Goal: Information Seeking & Learning: Learn about a topic

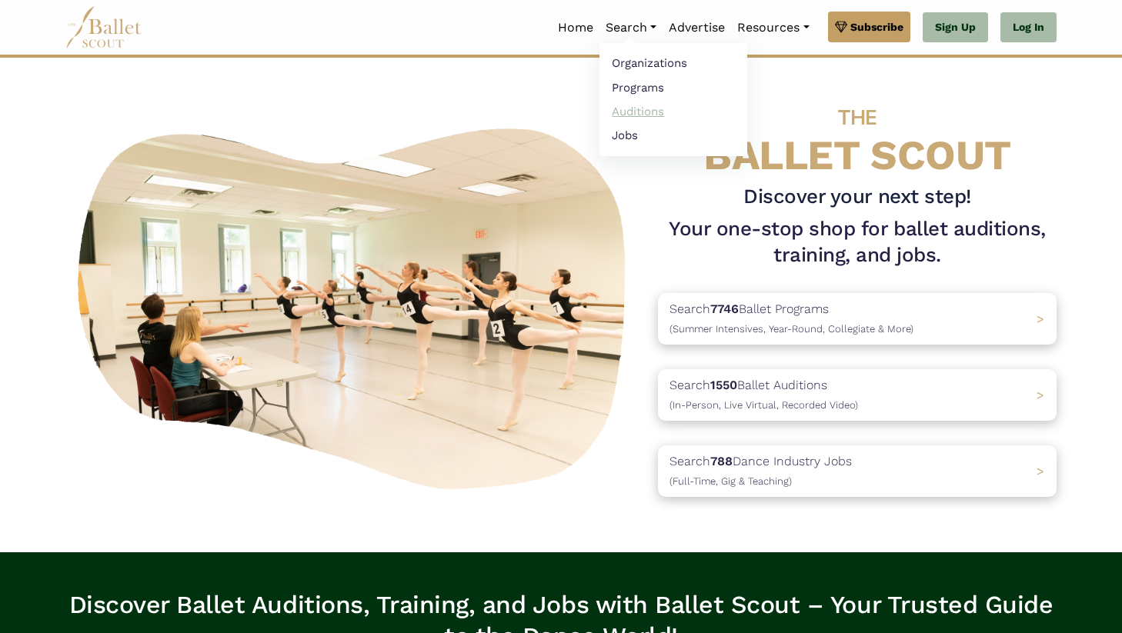
click at [638, 107] on link "Auditions" at bounding box center [674, 111] width 148 height 24
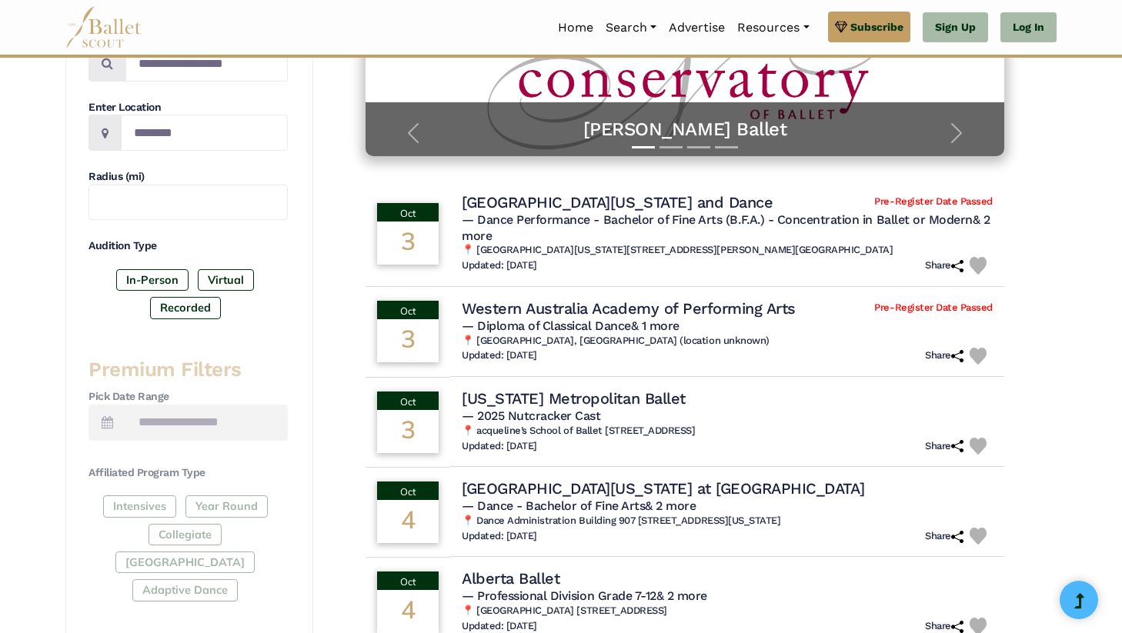
scroll to position [257, 0]
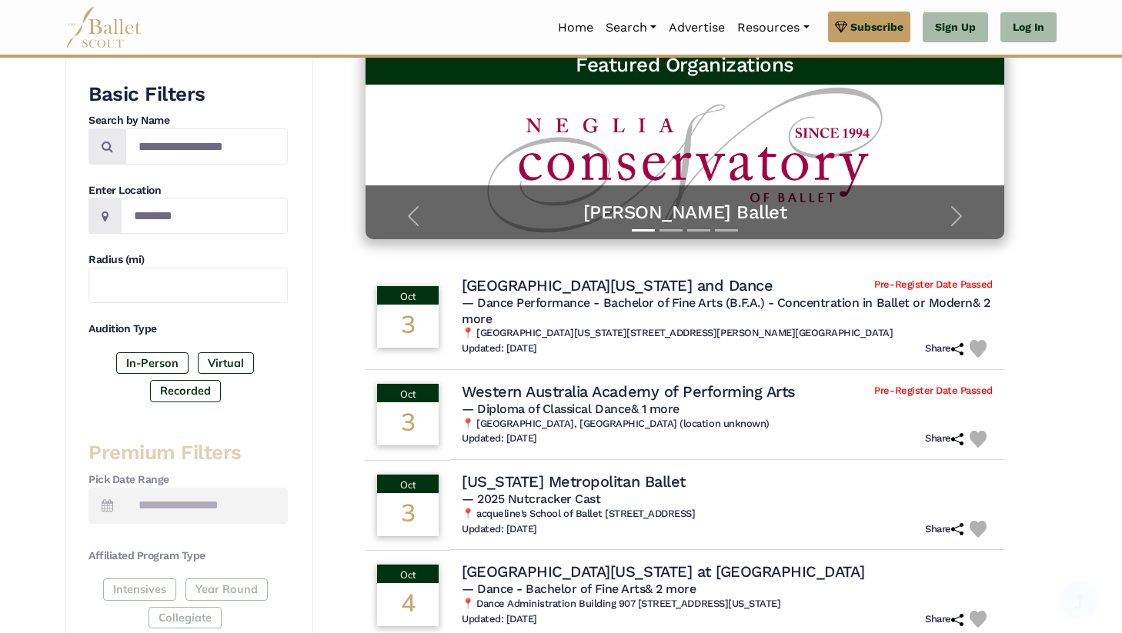
click at [155, 337] on div "Audition Type In-Person Virtual Recorded" at bounding box center [188, 365] width 199 height 86
click at [162, 222] on input "Location" at bounding box center [204, 216] width 167 height 36
type input "**********"
click at [177, 286] on input "text" at bounding box center [188, 286] width 199 height 36
type input "**"
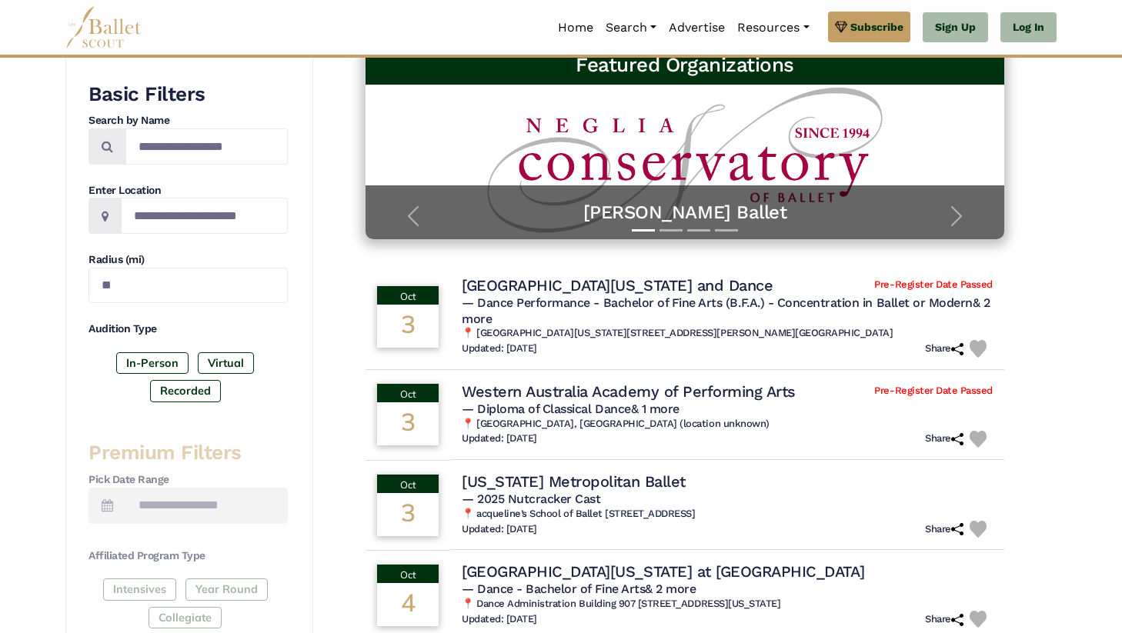
click at [215, 329] on h4 "Audition Type" at bounding box center [188, 329] width 199 height 15
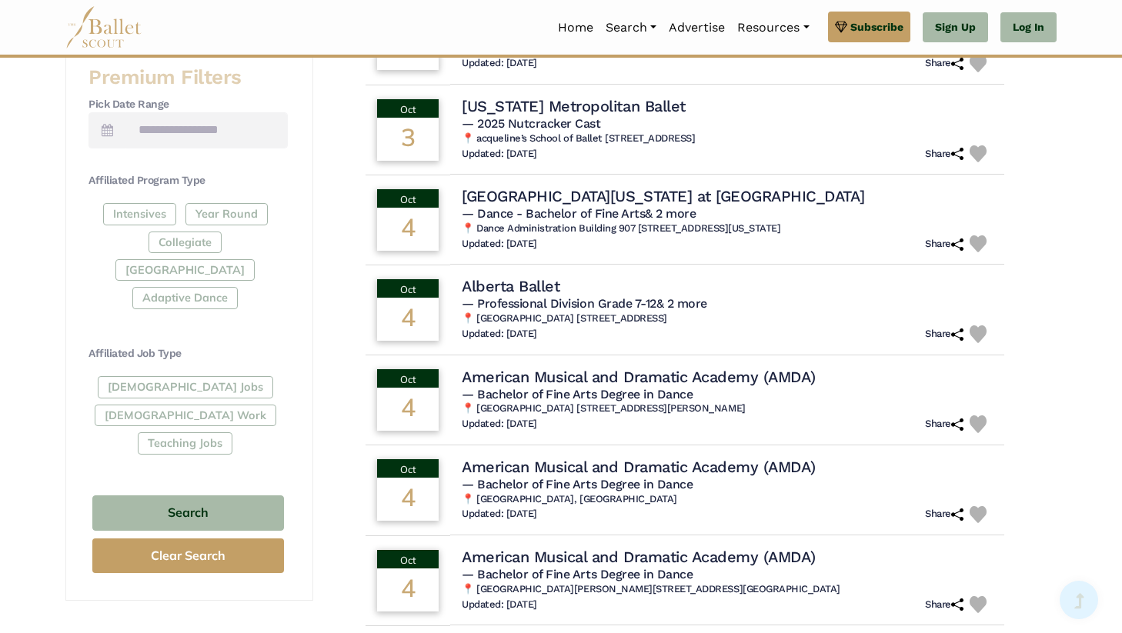
scroll to position [700, 0]
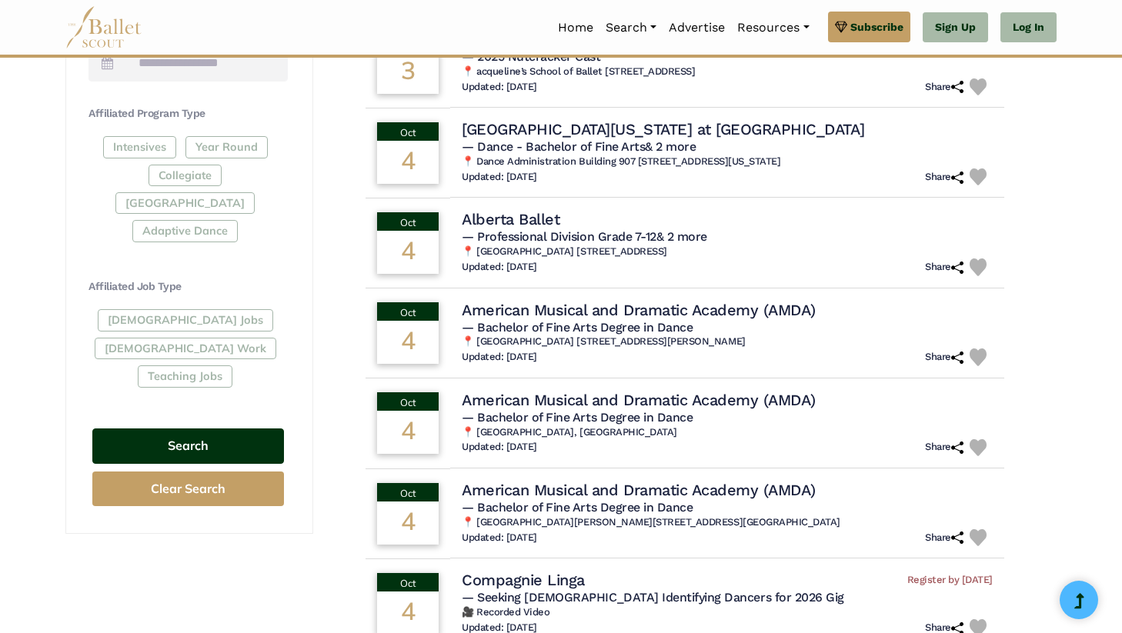
click at [200, 429] on button "Search" at bounding box center [188, 447] width 192 height 36
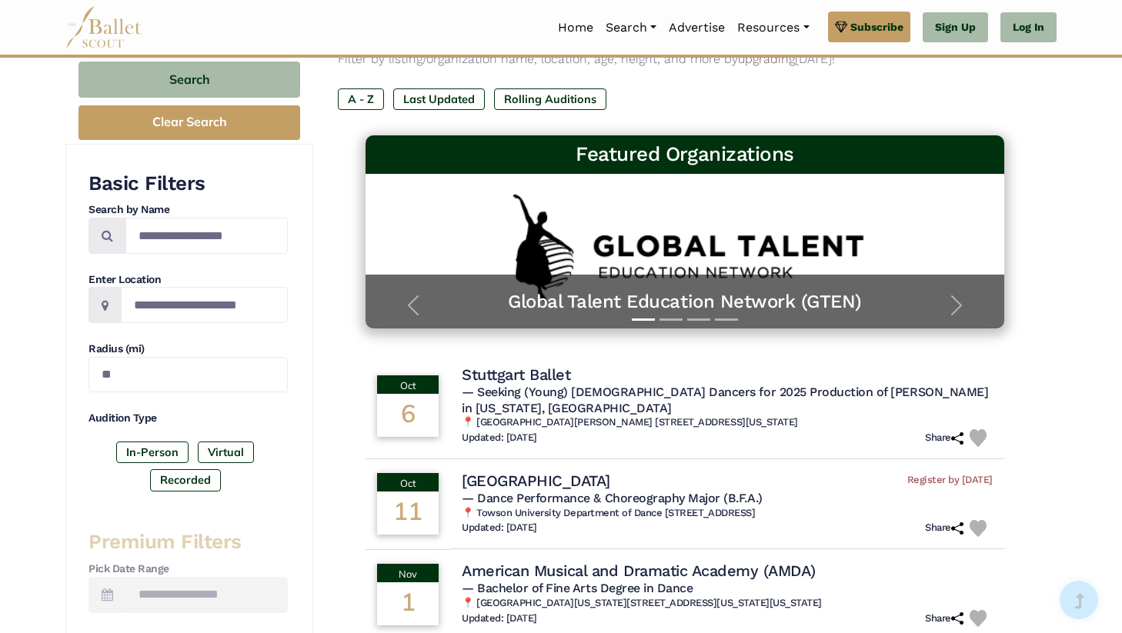
scroll to position [165, 0]
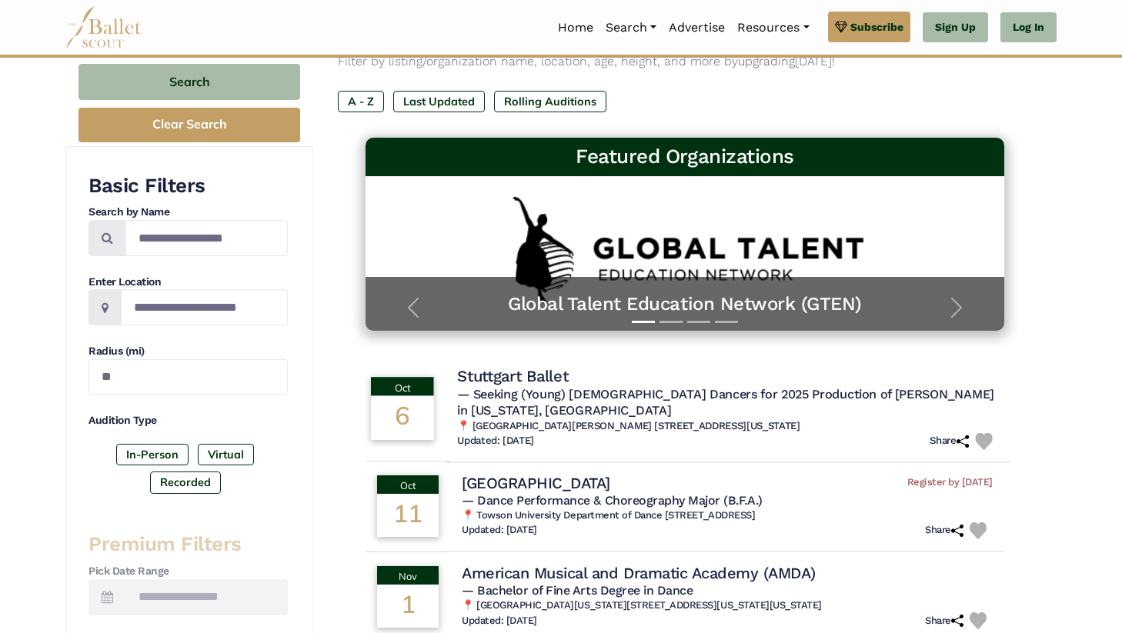
click at [556, 381] on h4 "Stuttgart Ballet" at bounding box center [512, 376] width 111 height 21
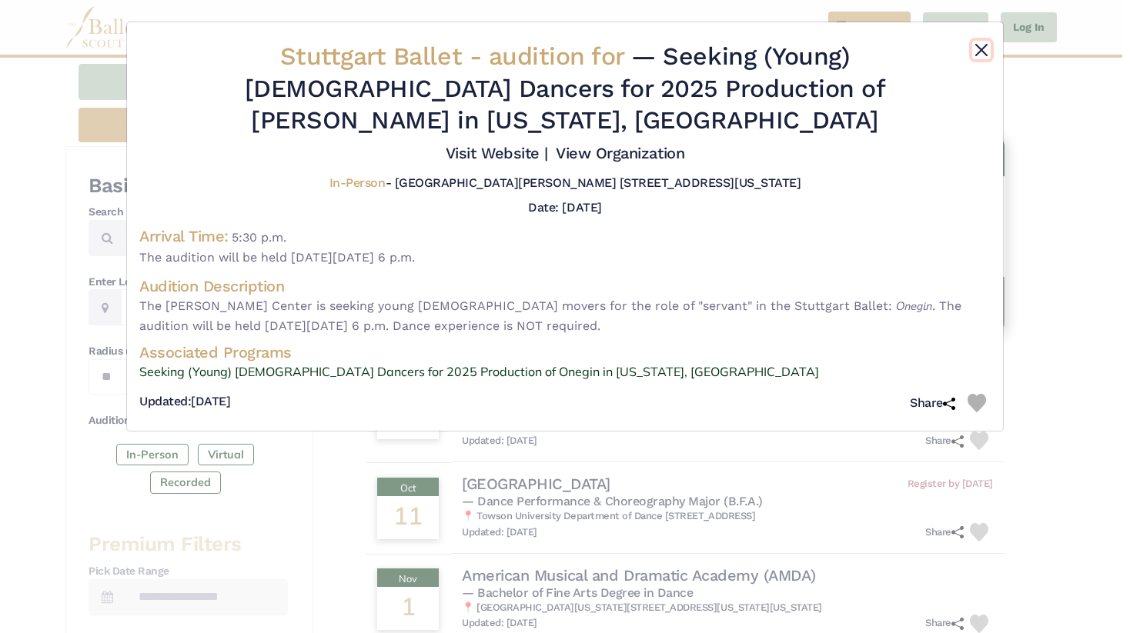
click at [988, 50] on button "Close" at bounding box center [981, 50] width 18 height 18
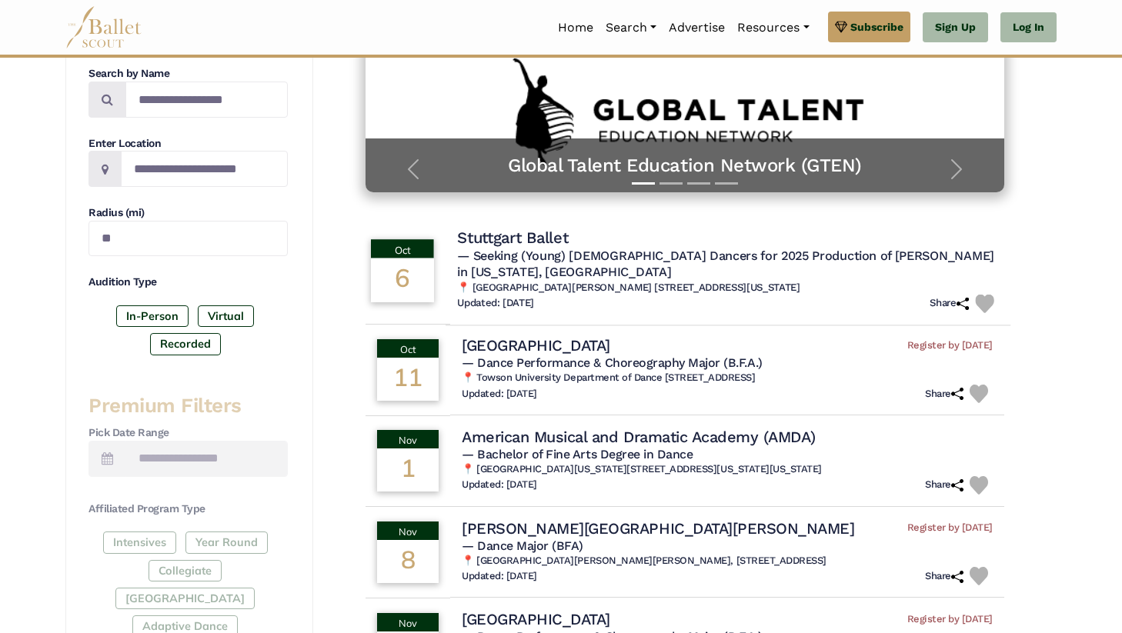
scroll to position [315, 0]
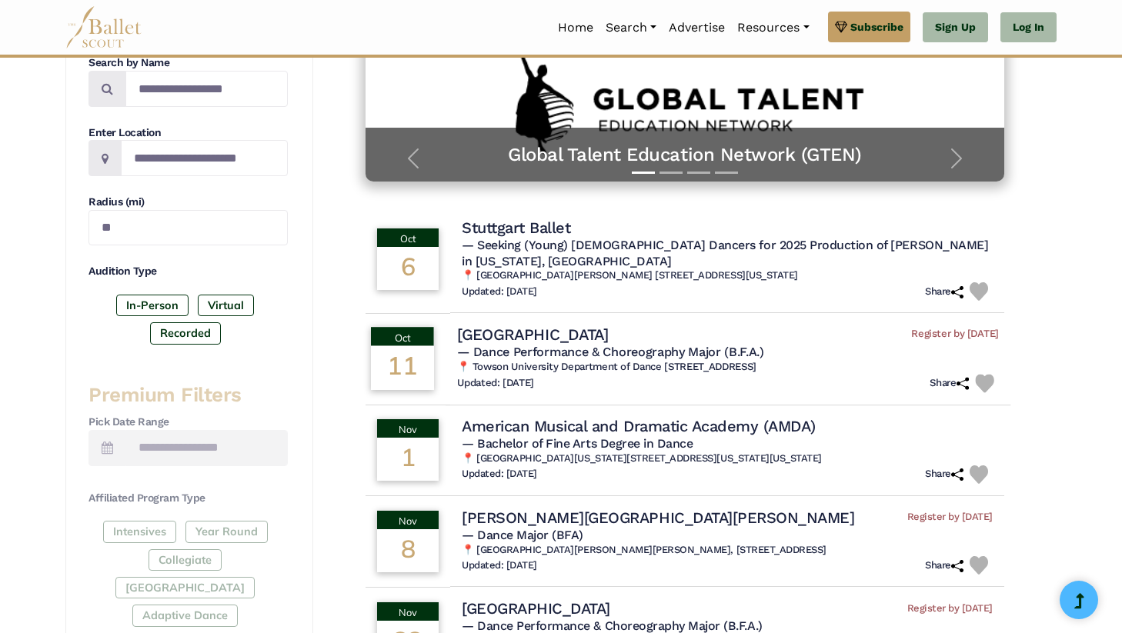
click at [566, 345] on span "— Dance Performance & Choreography Major (B.F.A.)" at bounding box center [610, 352] width 306 height 15
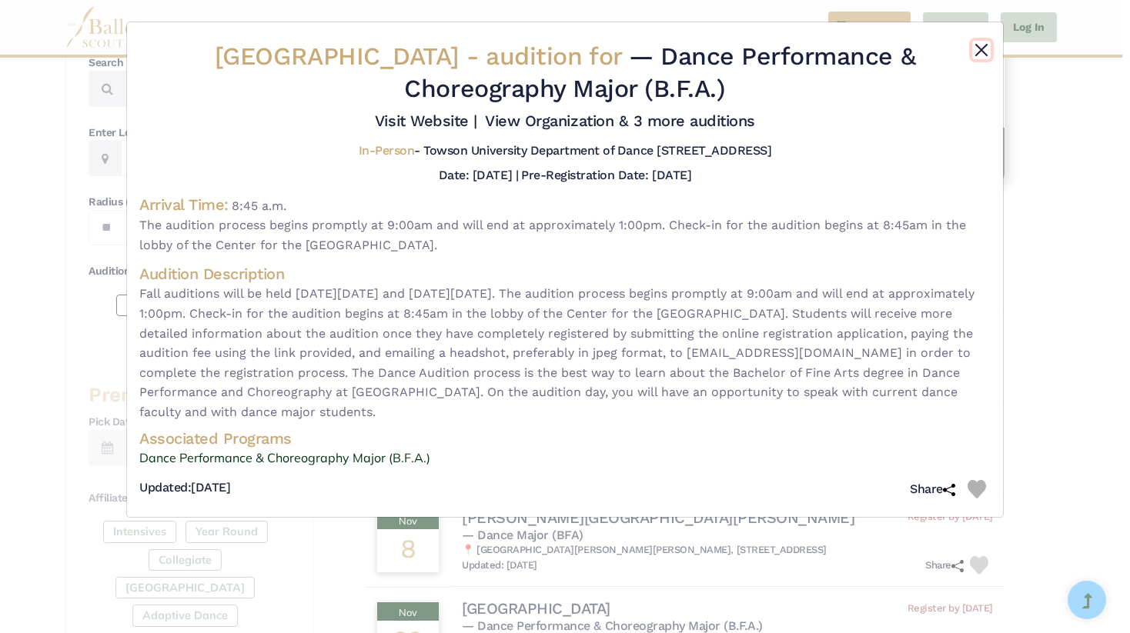
click at [978, 45] on button "Close" at bounding box center [981, 50] width 18 height 18
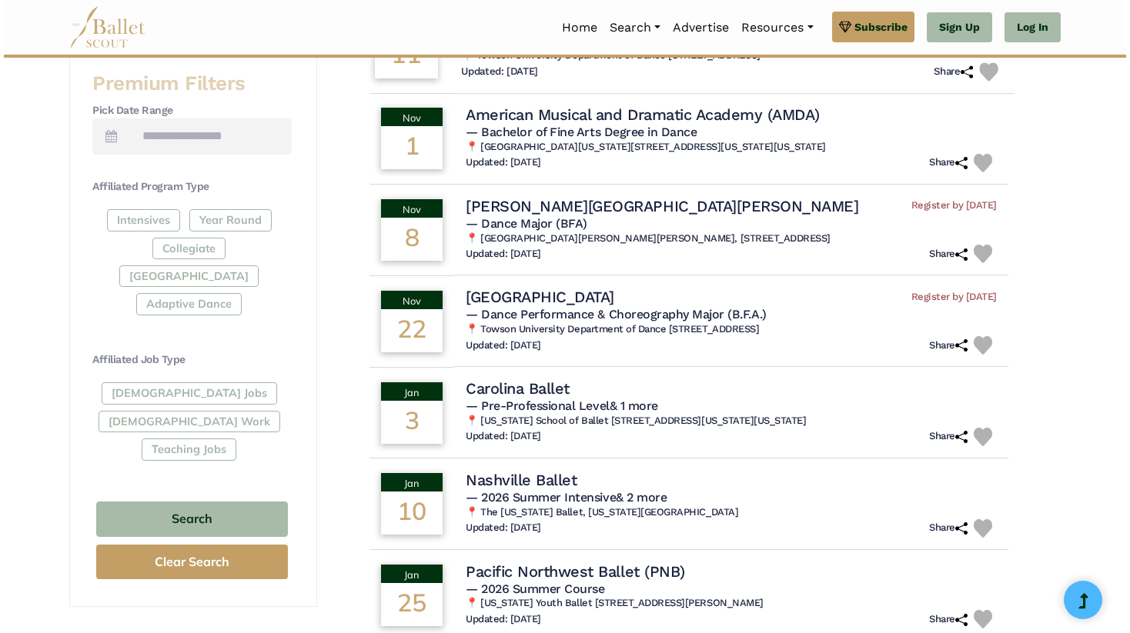
scroll to position [628, 0]
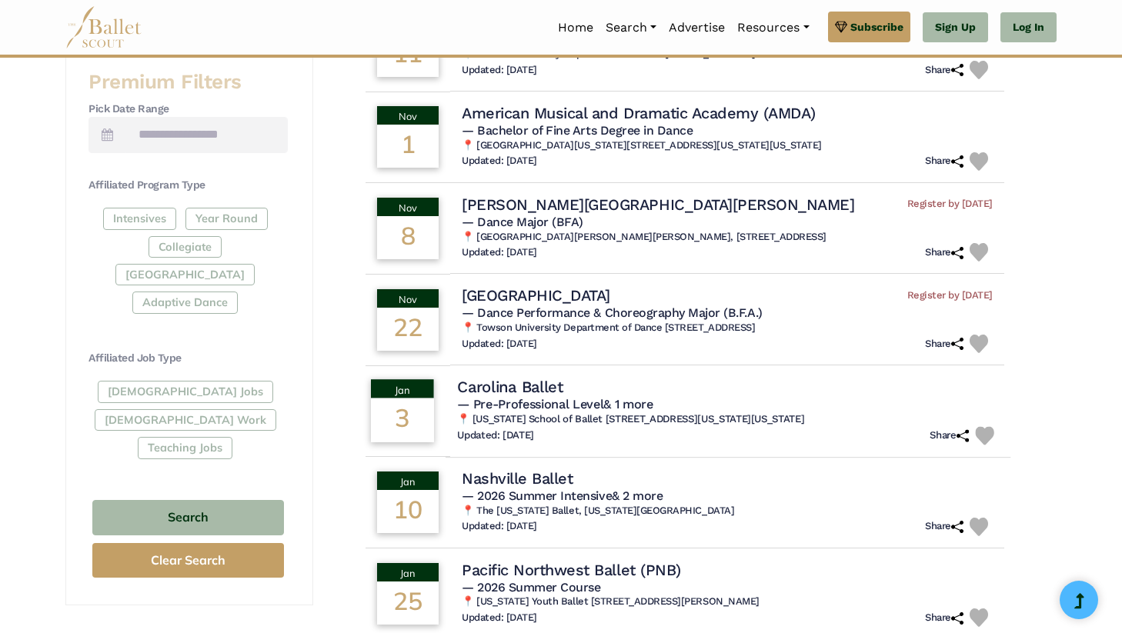
click at [539, 376] on h4 "Carolina Ballet" at bounding box center [510, 386] width 106 height 21
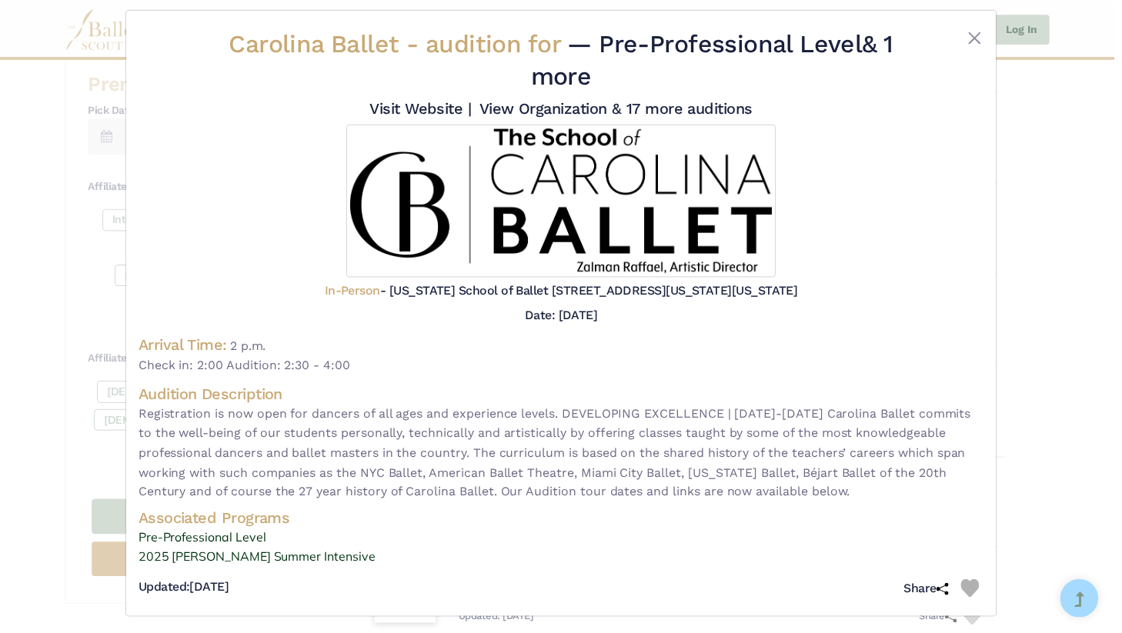
scroll to position [20, 0]
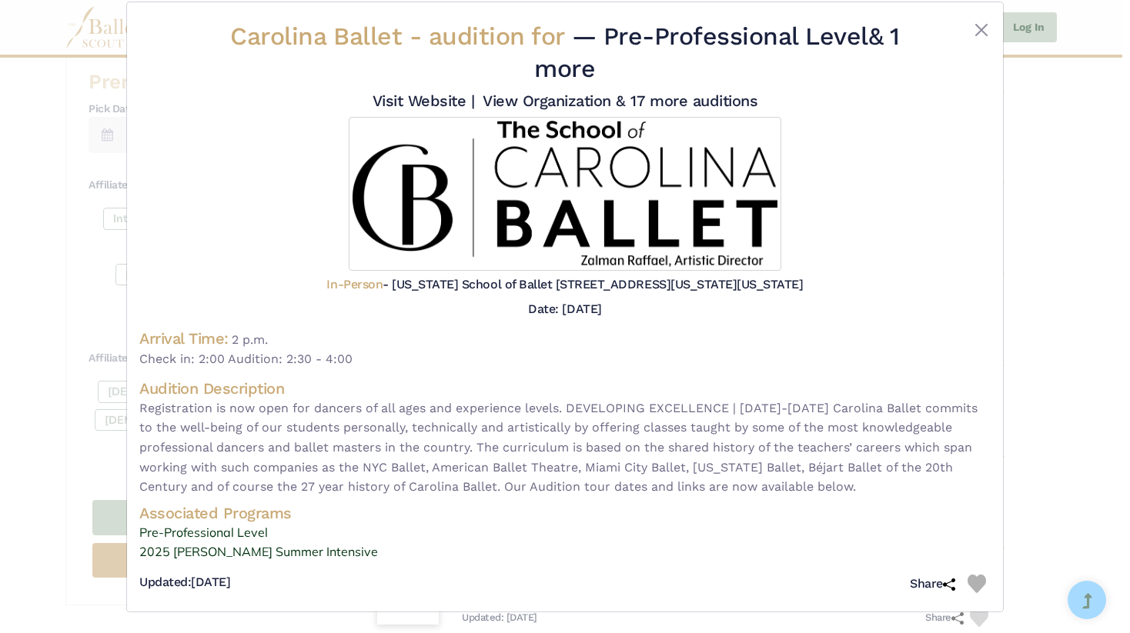
click at [1050, 323] on div "Carolina Ballet - audition for — Pre-Professional Level & 1 more Visit Website |" at bounding box center [565, 316] width 1130 height 633
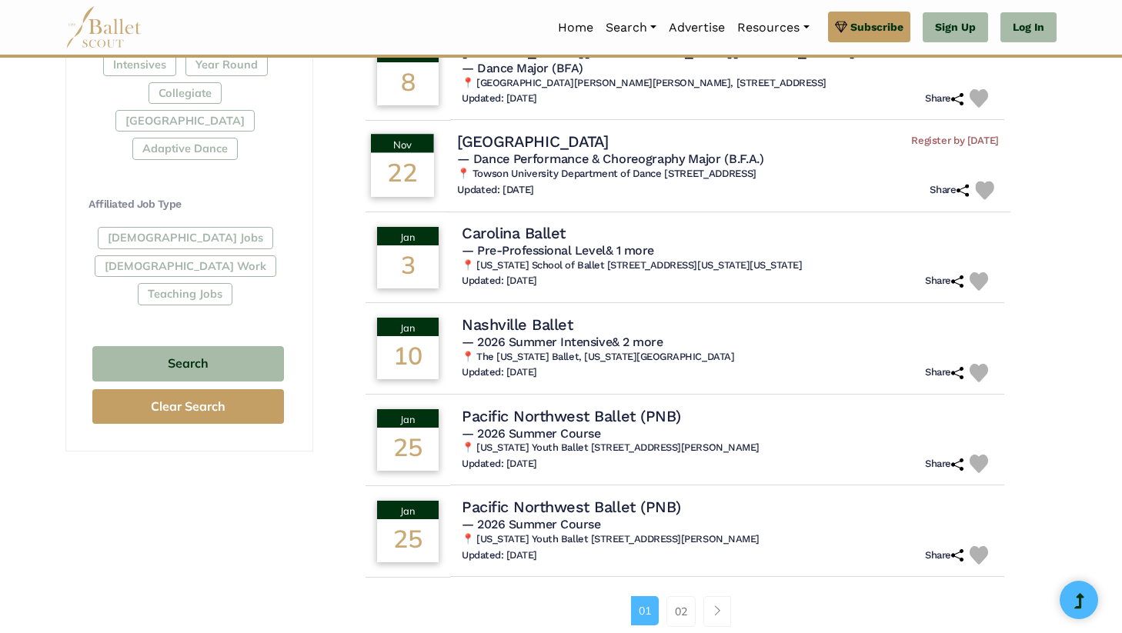
scroll to position [798, 0]
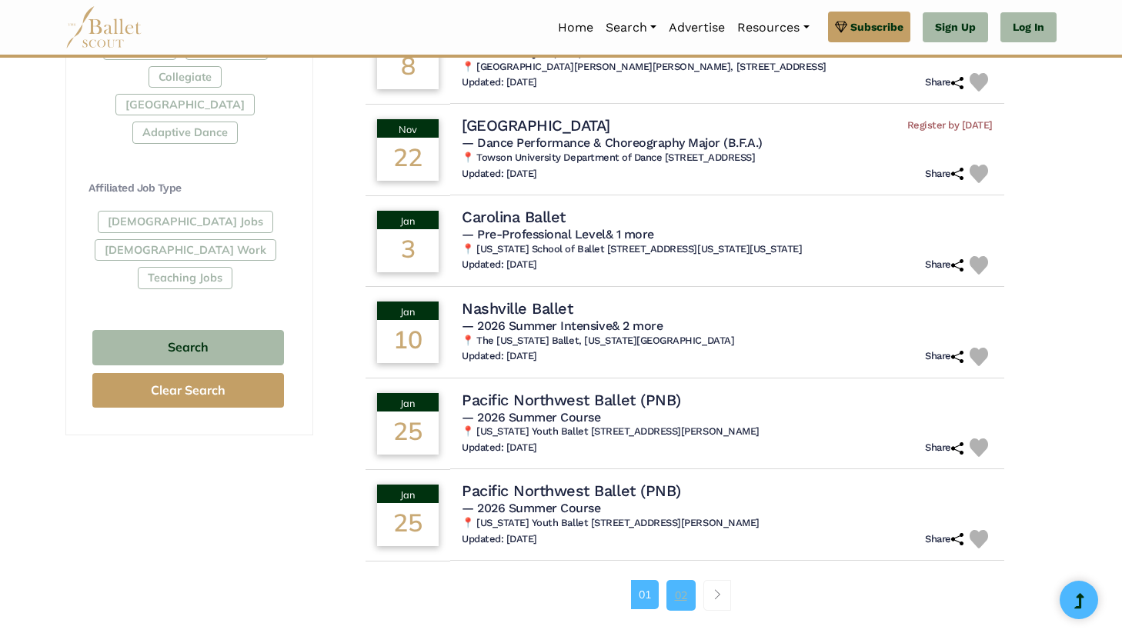
click at [686, 585] on link "02" at bounding box center [680, 595] width 29 height 31
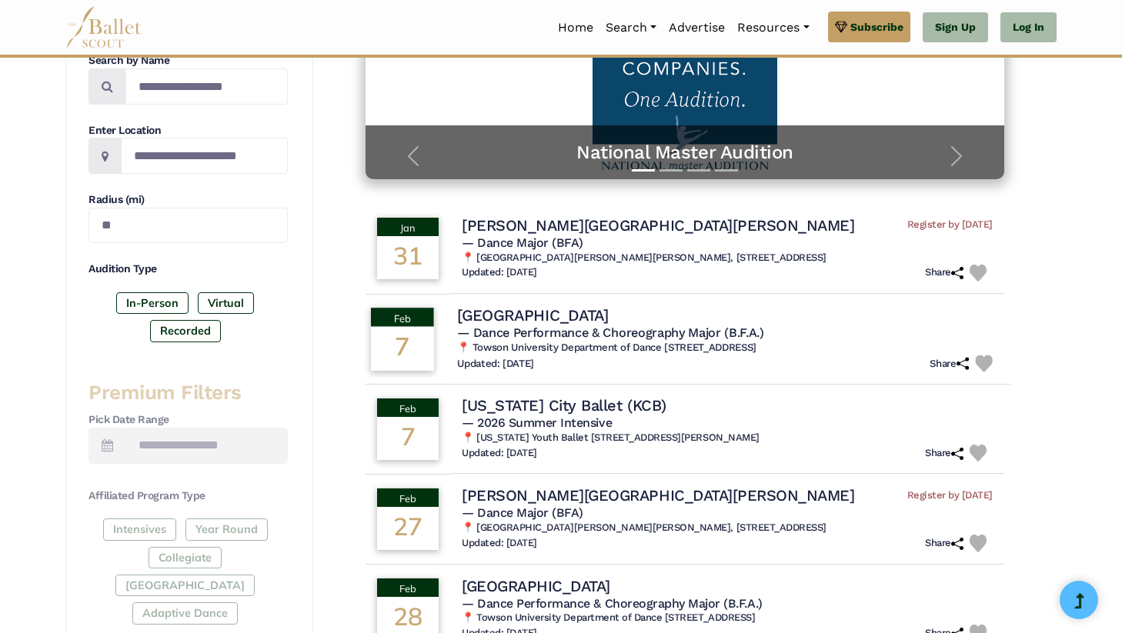
scroll to position [336, 0]
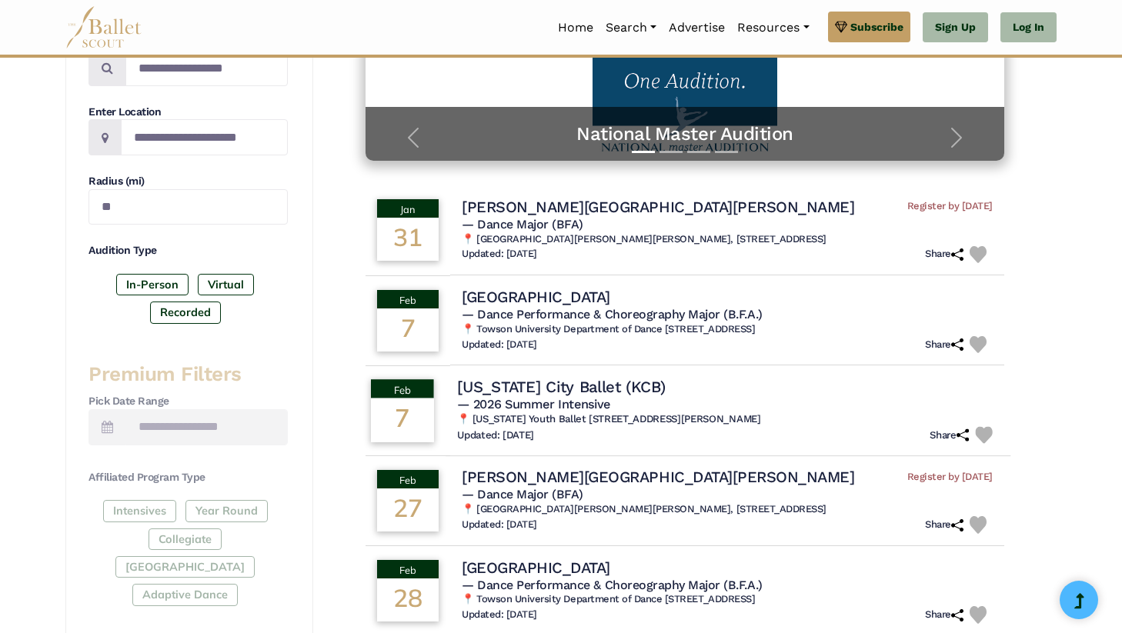
click at [585, 376] on td "[US_STATE] City Ballet (KCB) — 2026 Summer Intensive 📍 [US_STATE] Youth Ballet …" at bounding box center [728, 411] width 565 height 92
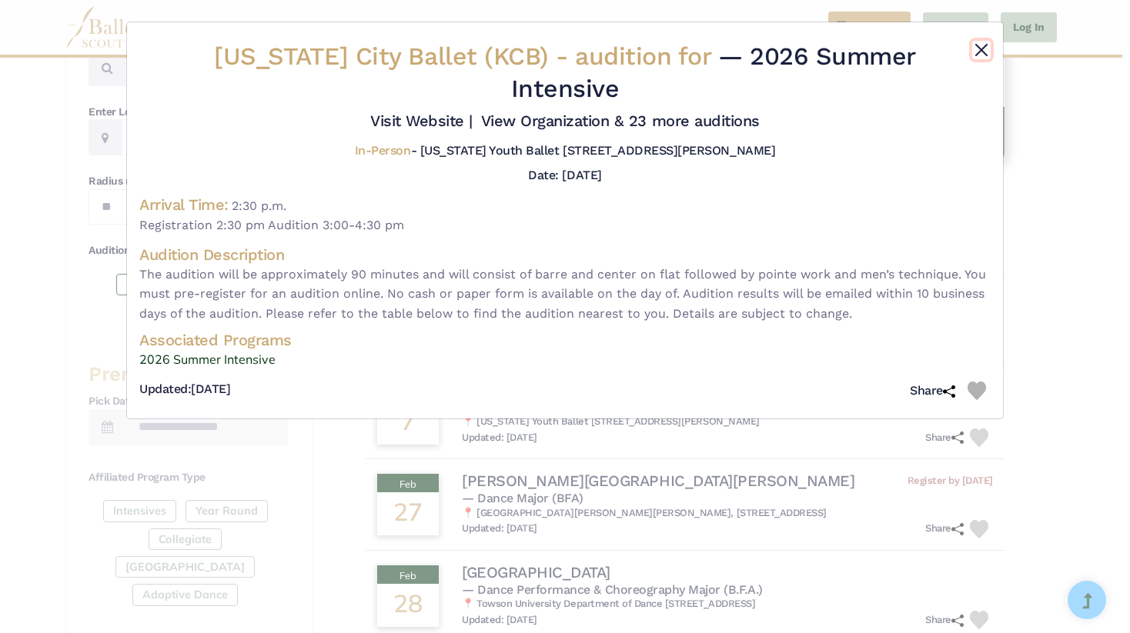
click at [983, 46] on button "Close" at bounding box center [981, 50] width 18 height 18
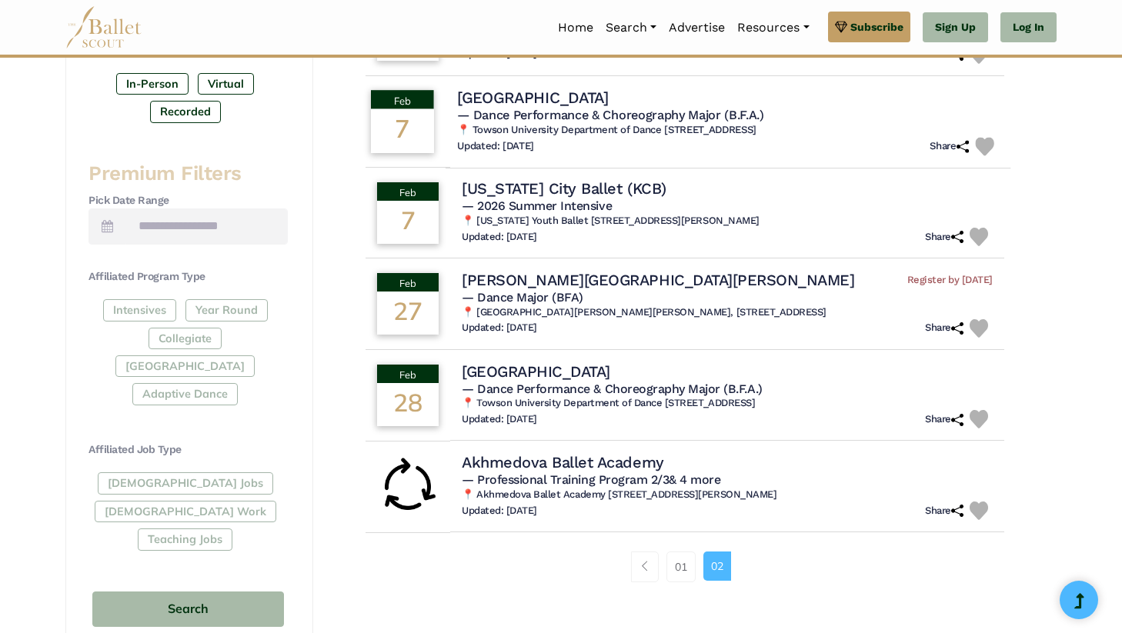
scroll to position [539, 0]
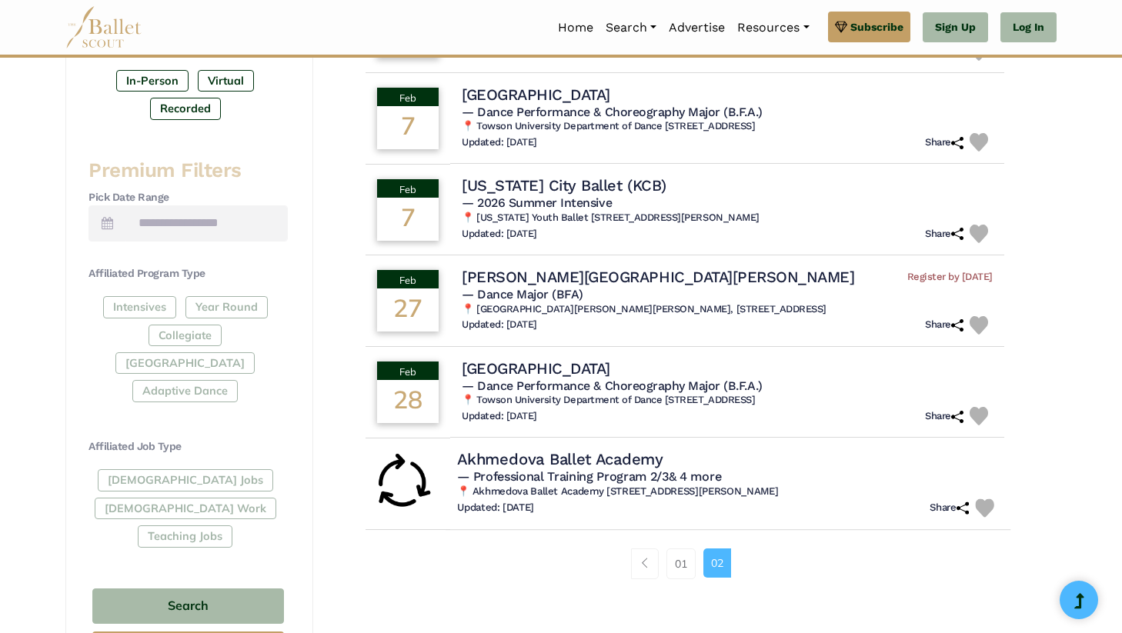
click at [576, 456] on h4 "Akhmedova Ballet Academy" at bounding box center [560, 459] width 206 height 21
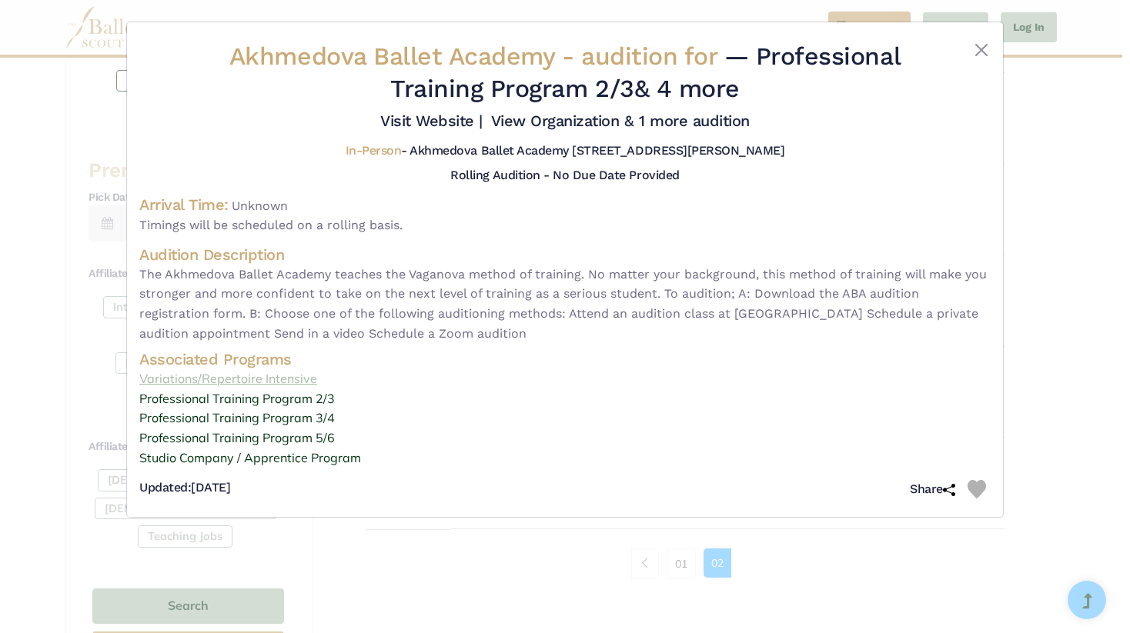
click at [291, 381] on link "Variations/Repertoire Intensive" at bounding box center [564, 379] width 851 height 20
click at [1121, 324] on div "Akhmedova Ballet Academy - audition for — Professional Training Program 2/3 & 4…" at bounding box center [565, 316] width 1130 height 633
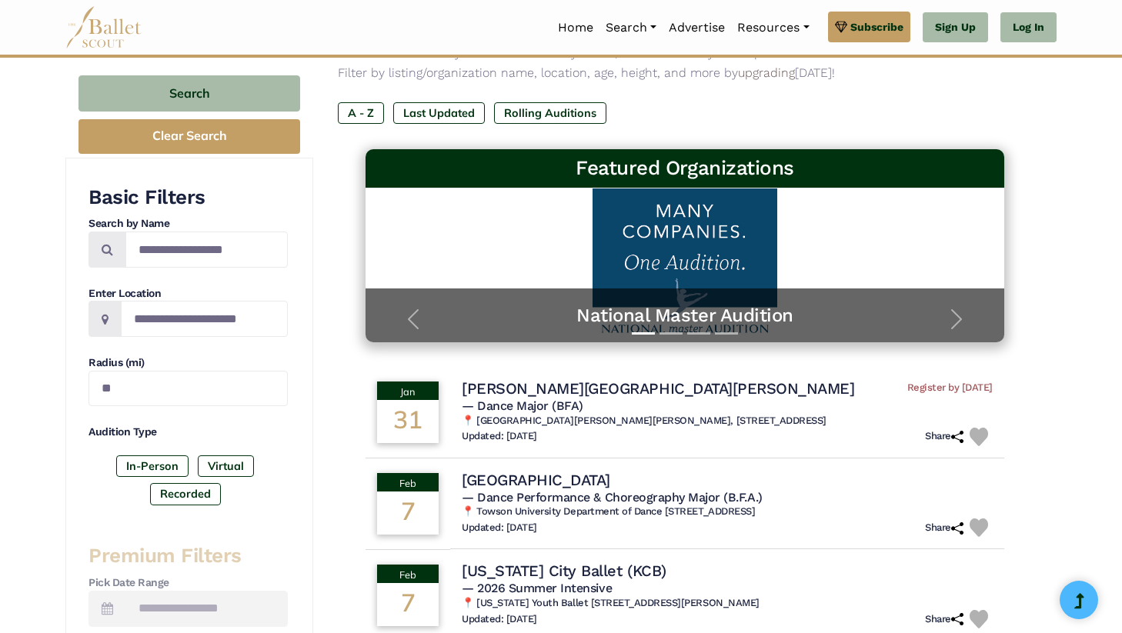
scroll to position [0, 0]
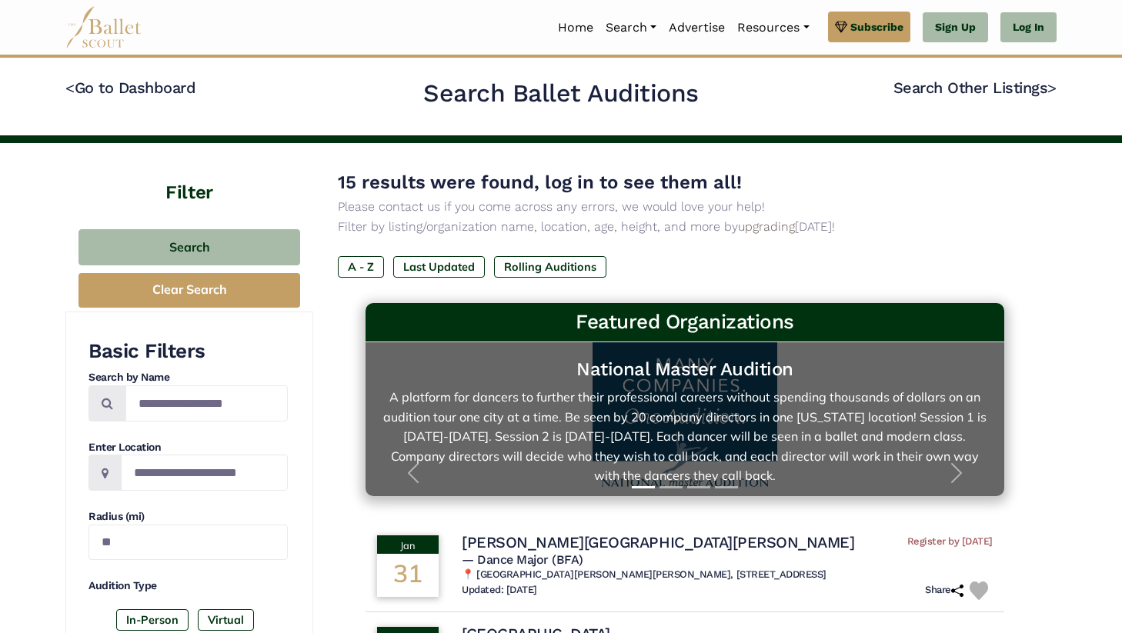
click at [648, 398] on link "National Master Audition A platform for dancers to further their professional c…" at bounding box center [685, 419] width 608 height 123
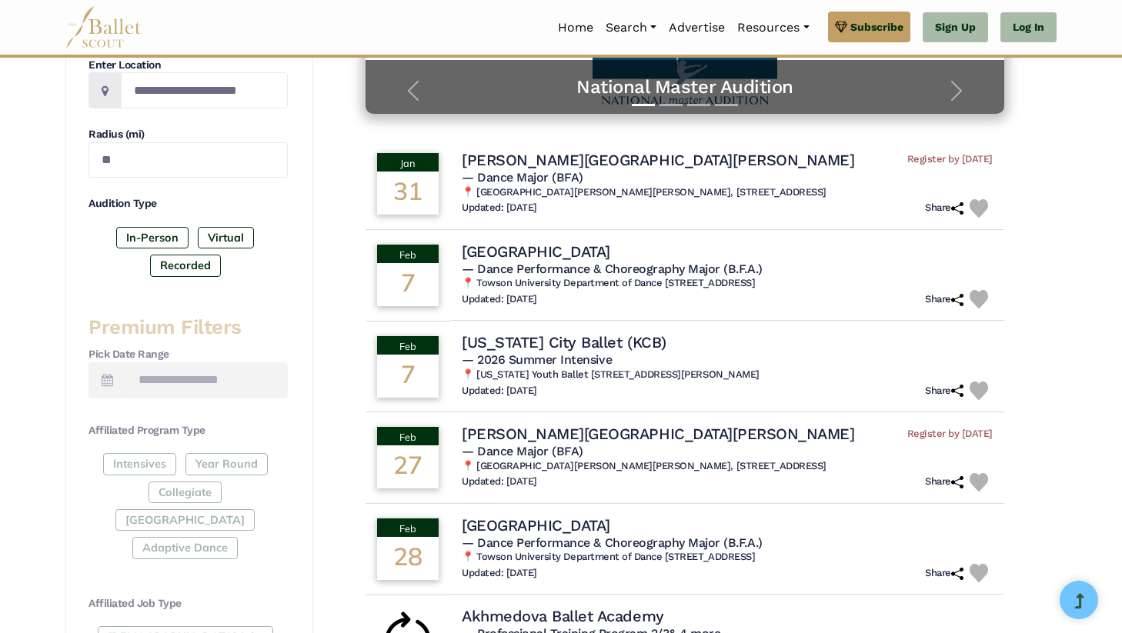
scroll to position [386, 0]
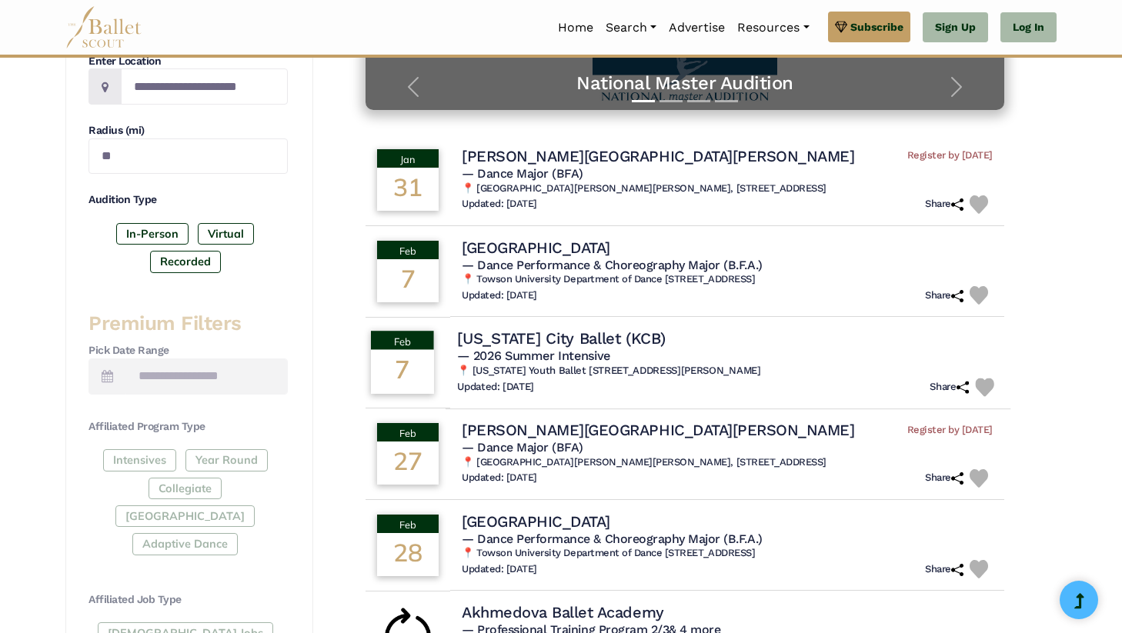
click at [589, 338] on h4 "Kansas City Ballet (KCB)" at bounding box center [561, 338] width 209 height 21
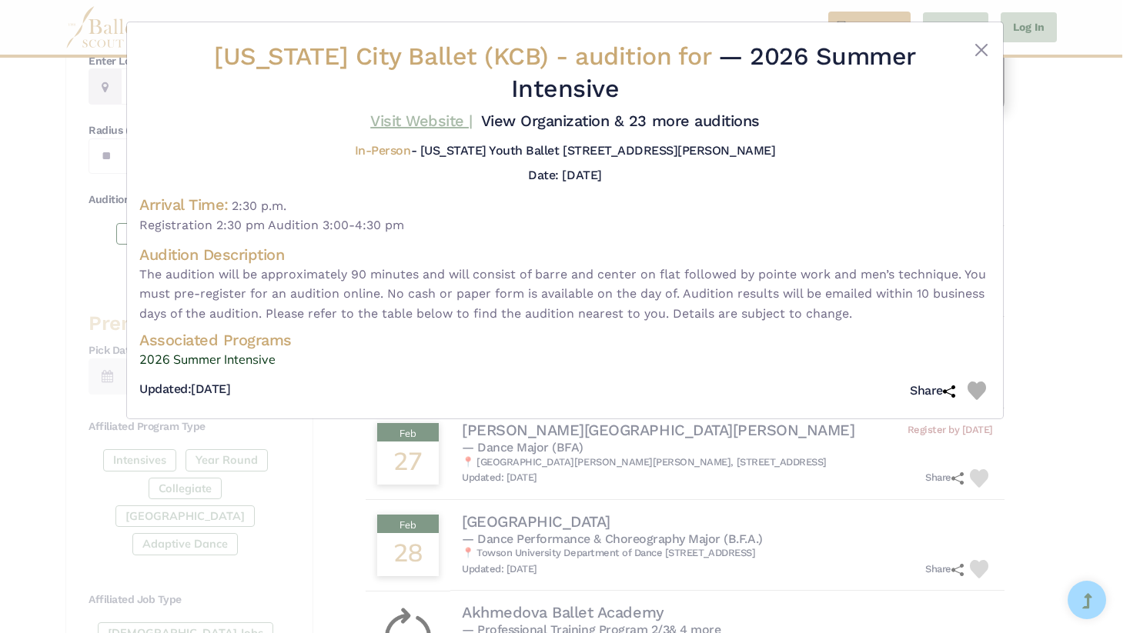
click at [416, 120] on link "Visit Website |" at bounding box center [421, 121] width 102 height 18
click at [1037, 152] on div "Kansas City Ballet (KCB) - audition for — 2026 Summer Intensive Visit Website |" at bounding box center [565, 316] width 1130 height 633
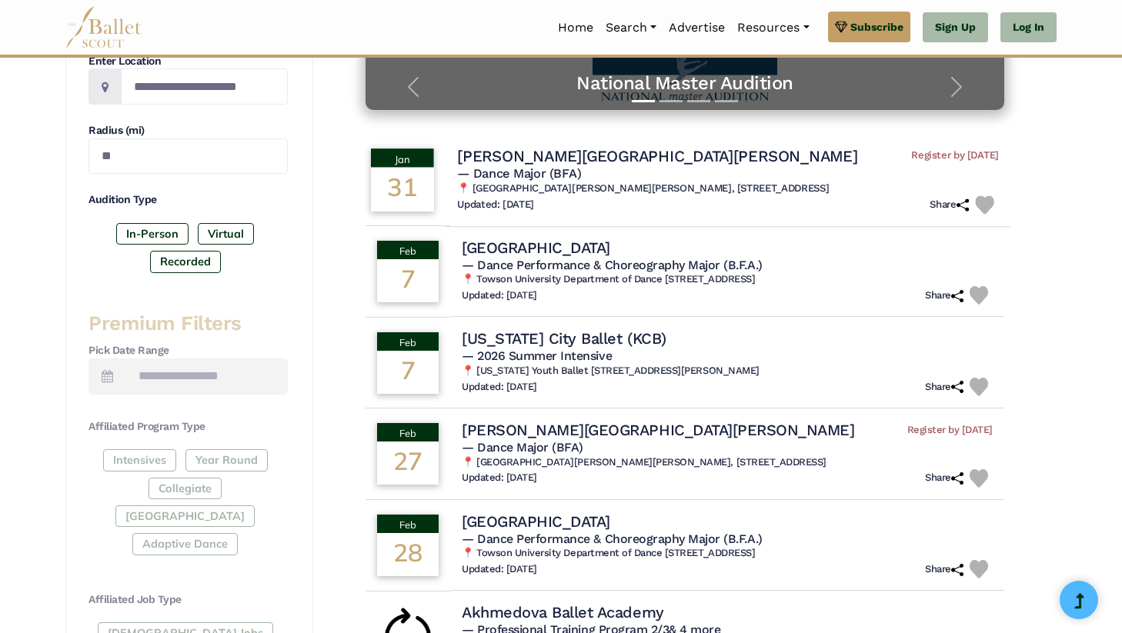
scroll to position [0, 0]
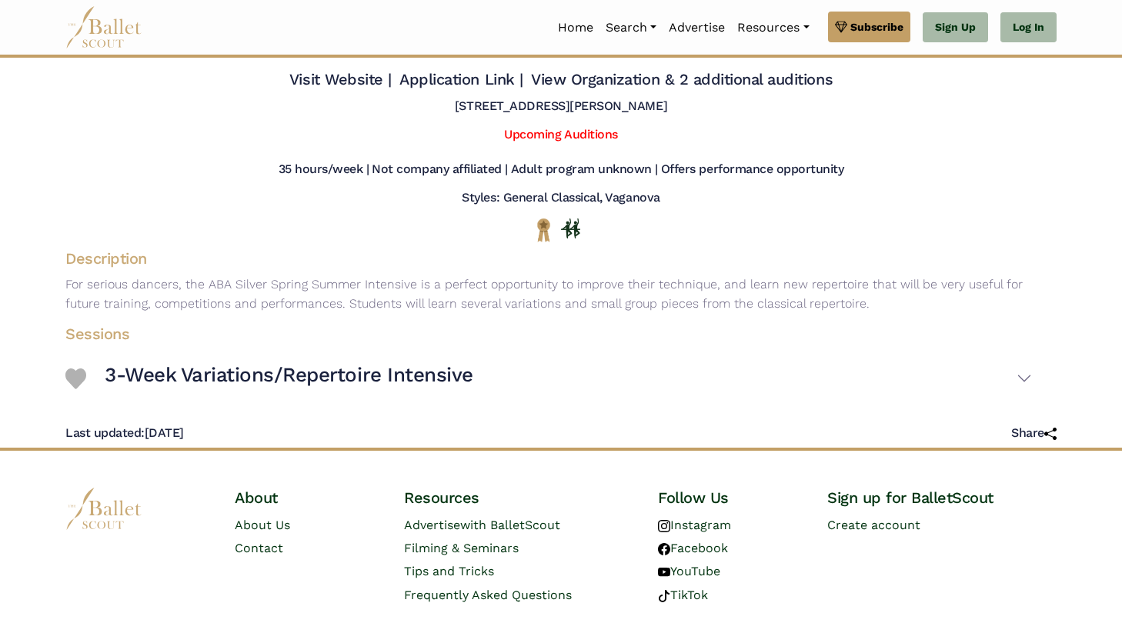
scroll to position [72, 0]
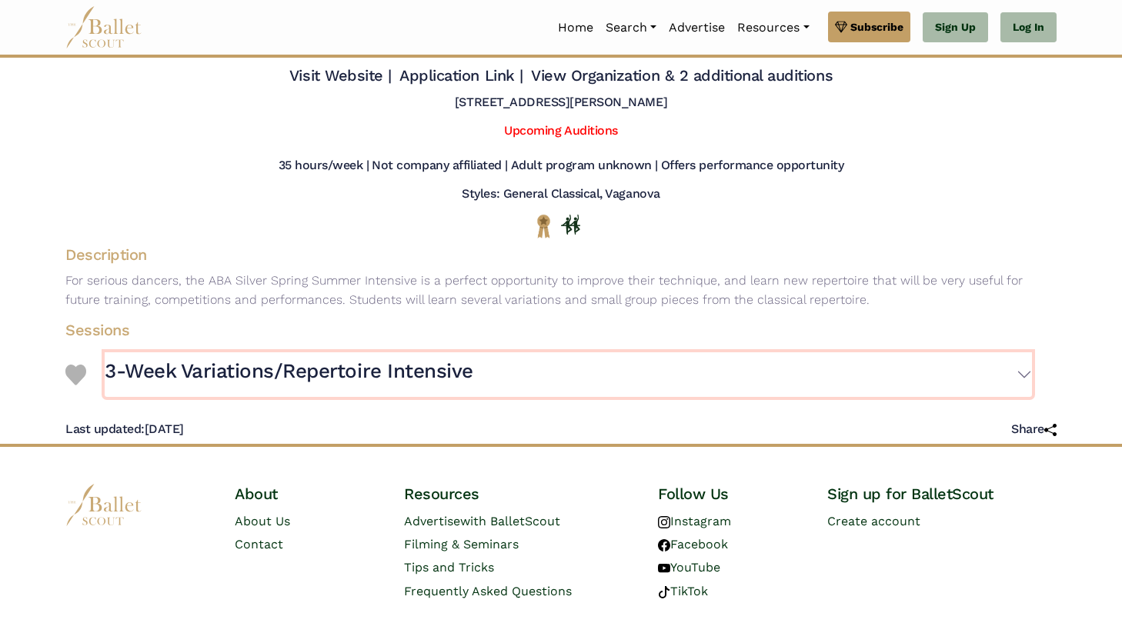
click at [1027, 376] on button "3-Week Variations/Repertoire Intensive" at bounding box center [568, 374] width 927 height 45
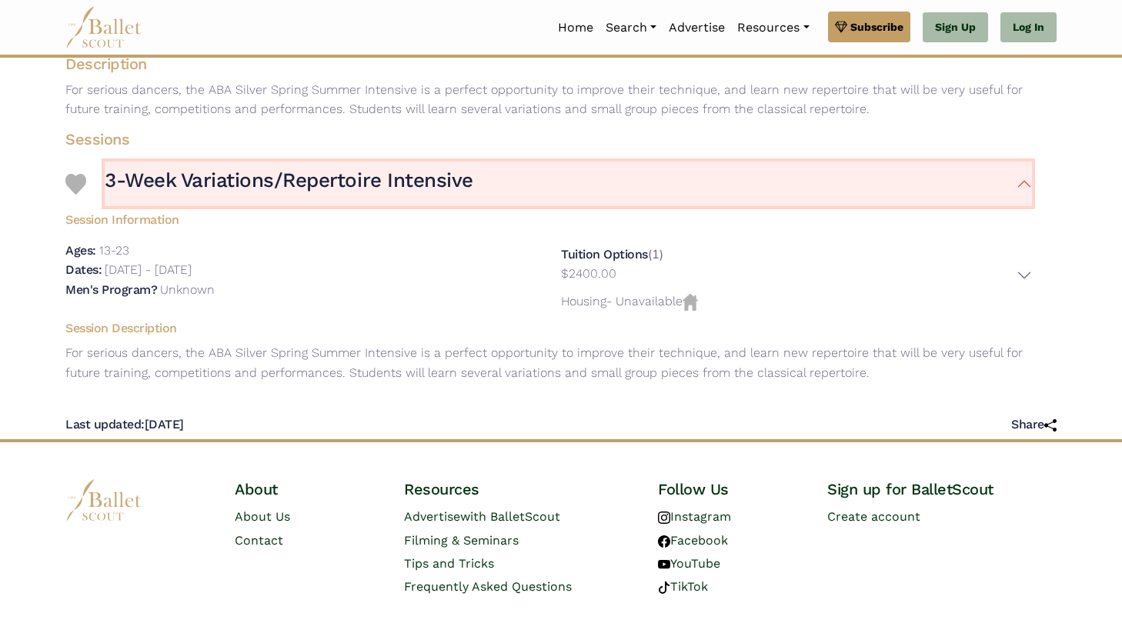
scroll to position [0, 0]
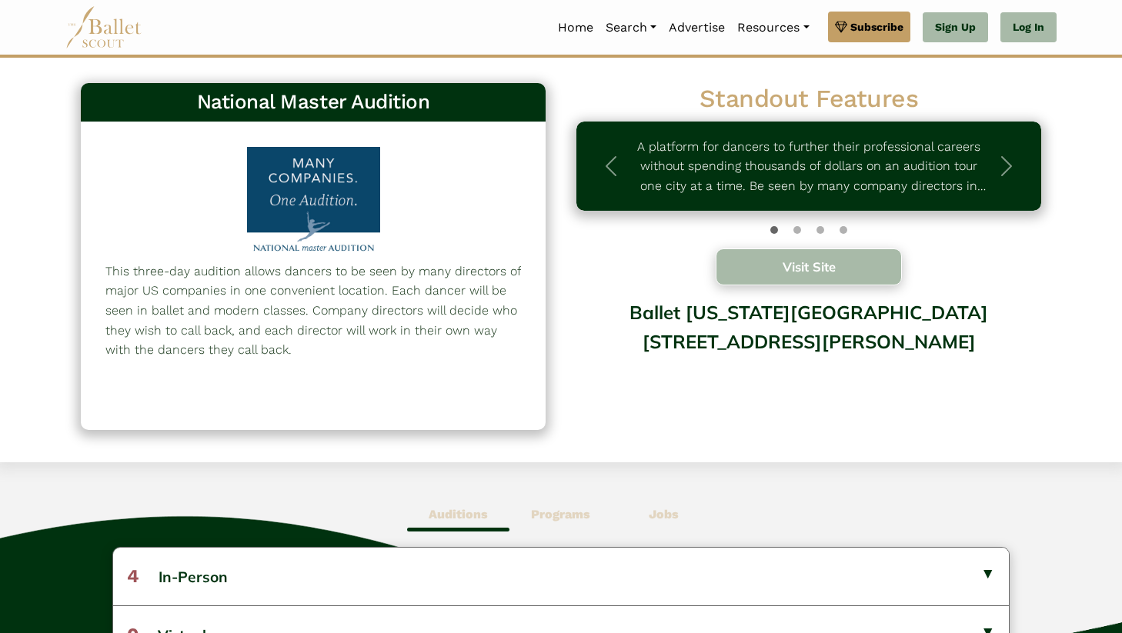
click at [762, 249] on button "Visit Site" at bounding box center [809, 267] width 186 height 37
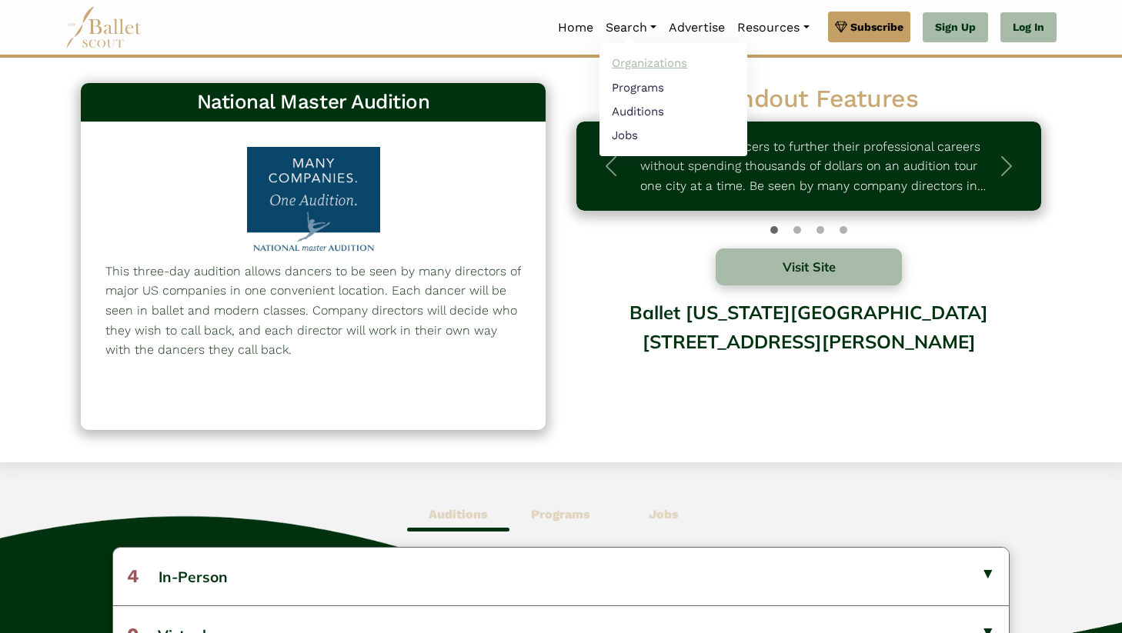
click at [640, 59] on link "Organizations" at bounding box center [674, 64] width 148 height 24
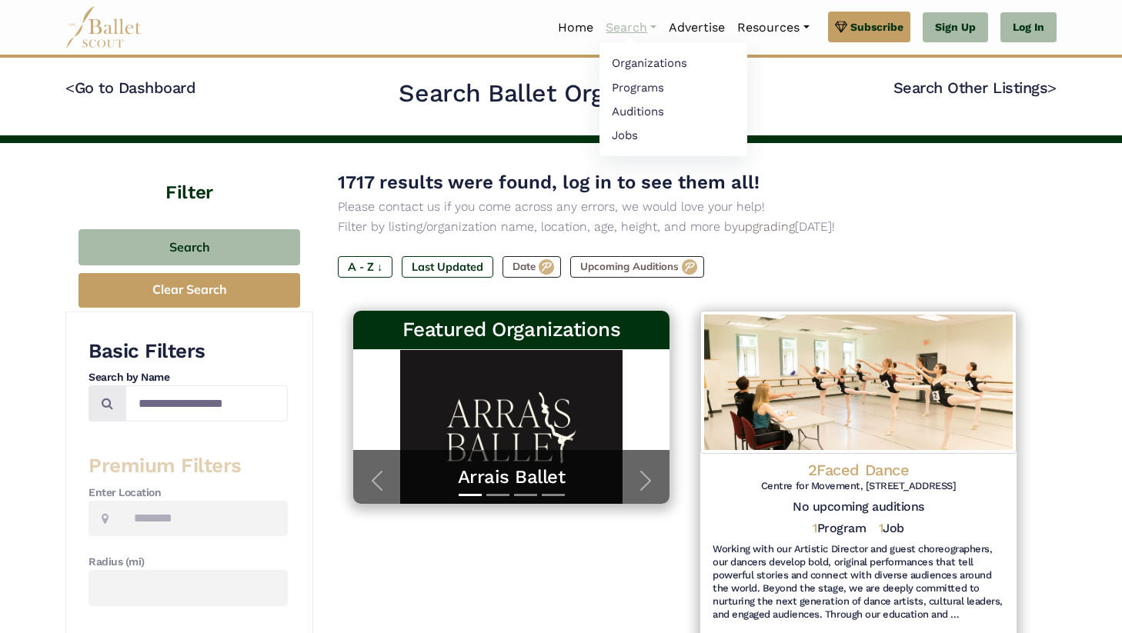
click at [626, 33] on link "Search" at bounding box center [631, 28] width 63 height 32
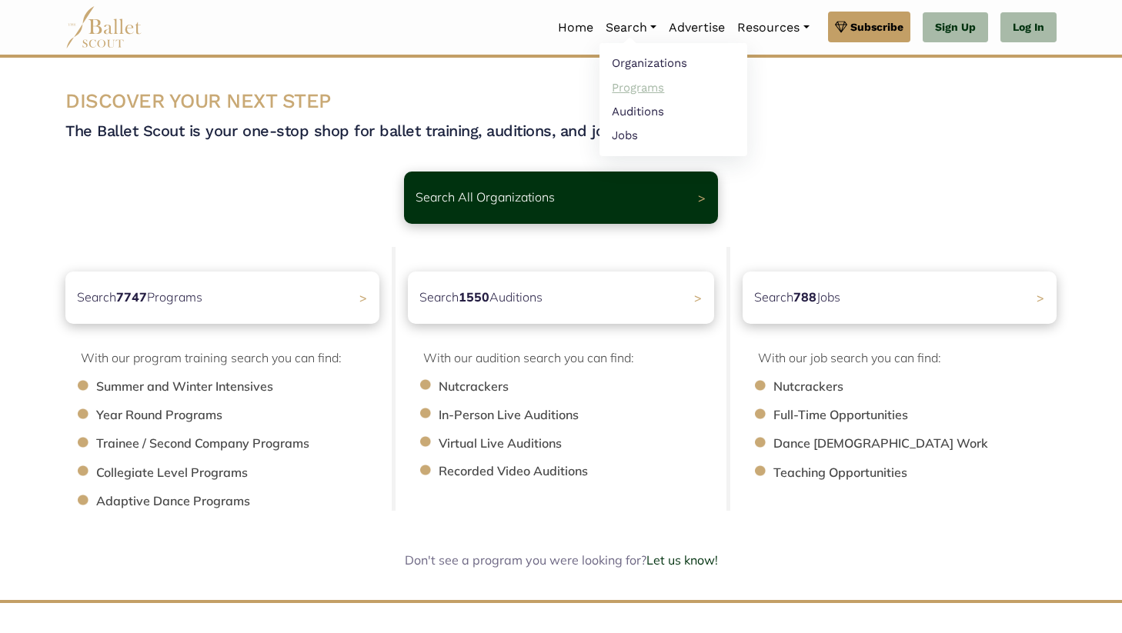
click at [633, 87] on link "Programs" at bounding box center [674, 87] width 148 height 24
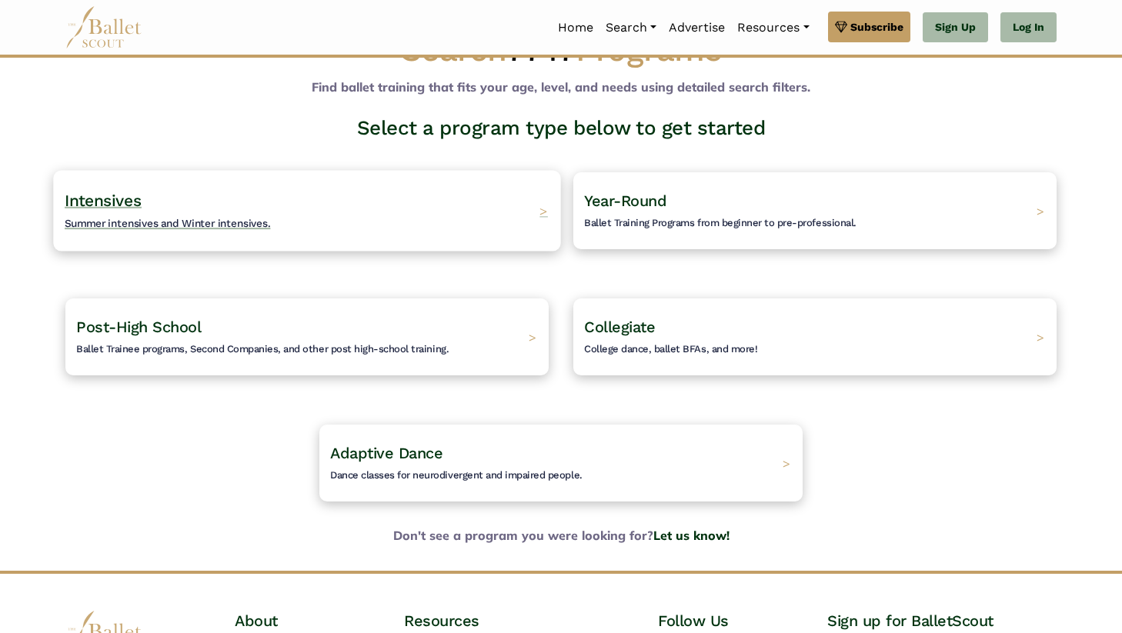
scroll to position [58, 0]
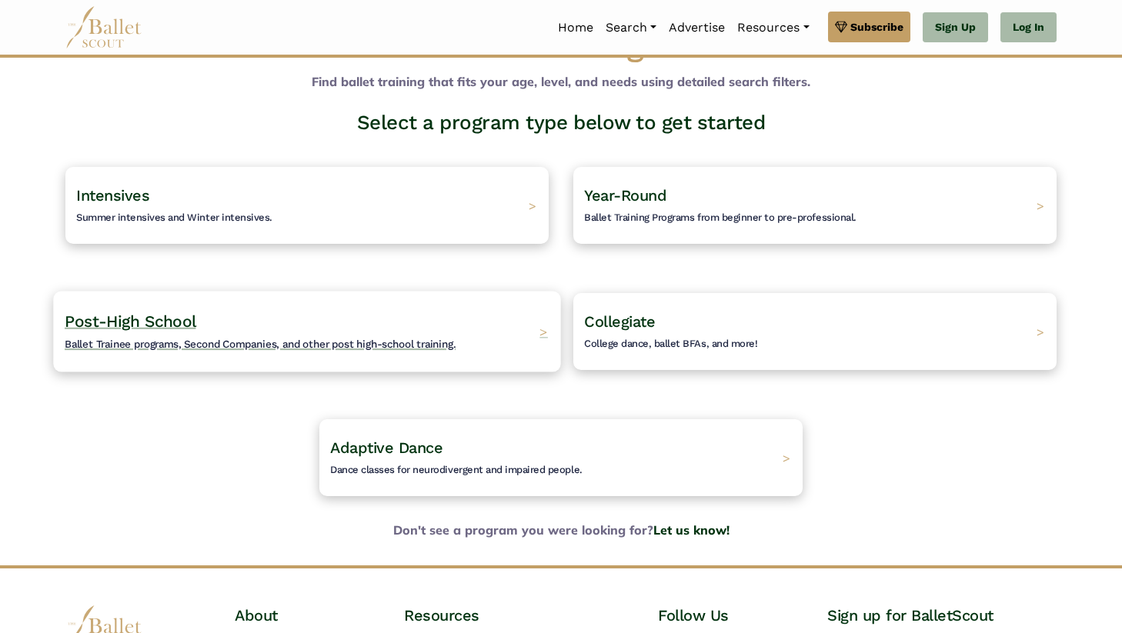
click at [292, 316] on h4 "Post-High School Ballet Trainee programs, Second Companies, and other post high…" at bounding box center [260, 332] width 391 height 42
click at [361, 252] on div "Intensives Summer intensives and Winter intensives. >" at bounding box center [307, 205] width 508 height 126
click at [401, 180] on div "Intensives Summer intensives and Winter intensives. >" at bounding box center [306, 205] width 507 height 81
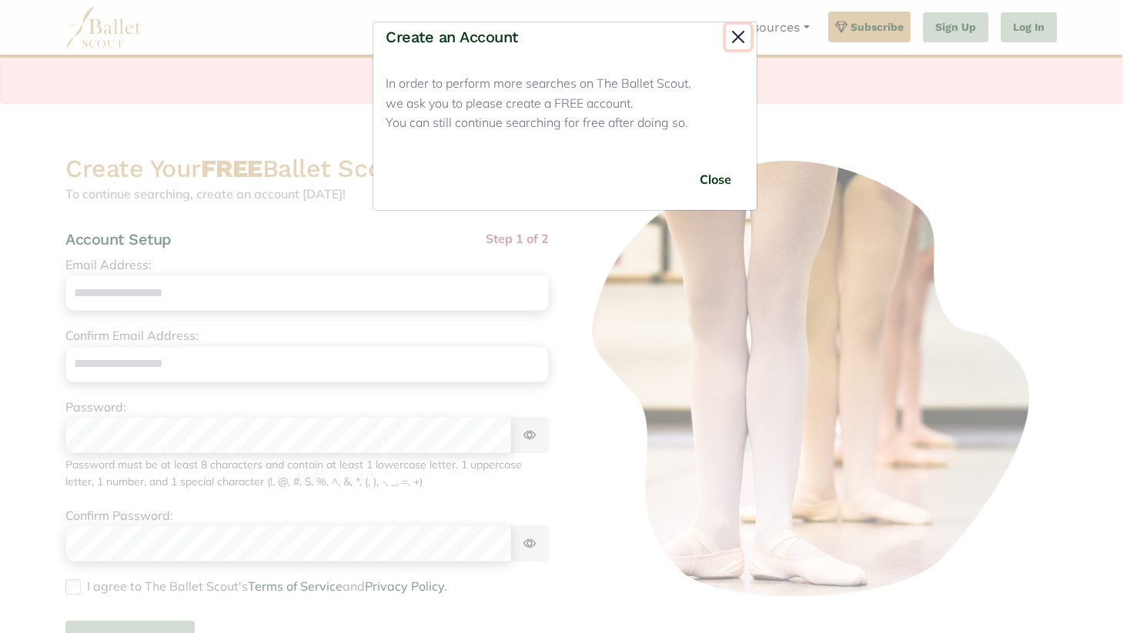
click at [734, 33] on button "Close" at bounding box center [738, 37] width 25 height 25
click at [747, 35] on button "Close" at bounding box center [738, 37] width 25 height 25
